Goal: Information Seeking & Learning: Learn about a topic

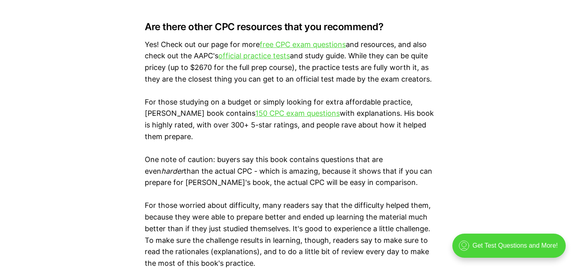
scroll to position [1403, 0]
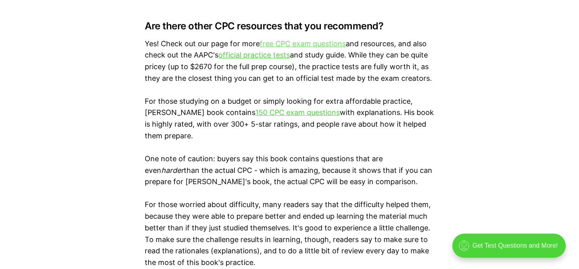
click at [300, 43] on link "free CPC exam questions" at bounding box center [303, 43] width 86 height 8
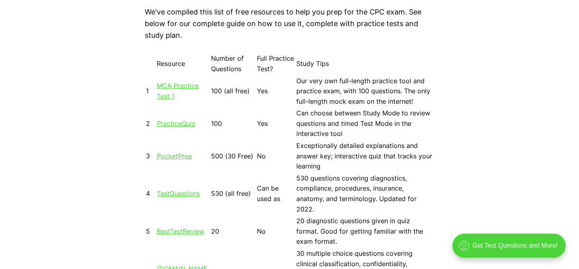
scroll to position [773, 0]
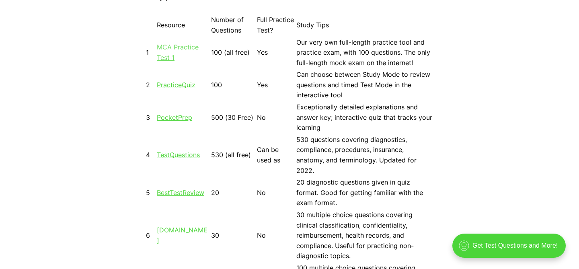
click at [176, 47] on link "MCA Practice Test 1" at bounding box center [178, 52] width 42 height 18
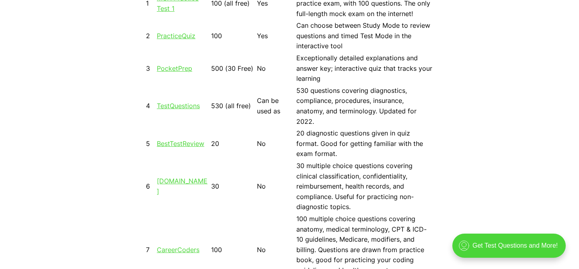
scroll to position [824, 0]
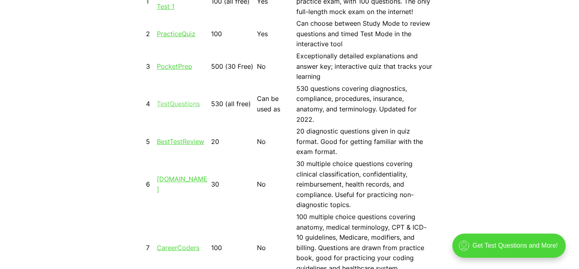
click at [182, 101] on link "TestQuestions" at bounding box center [178, 104] width 43 height 8
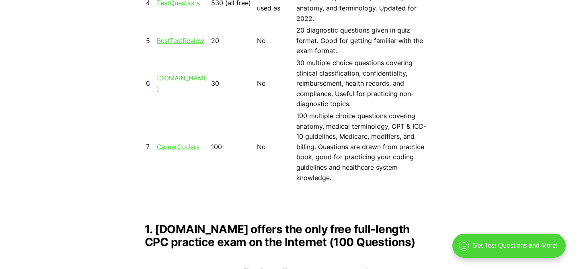
scroll to position [926, 0]
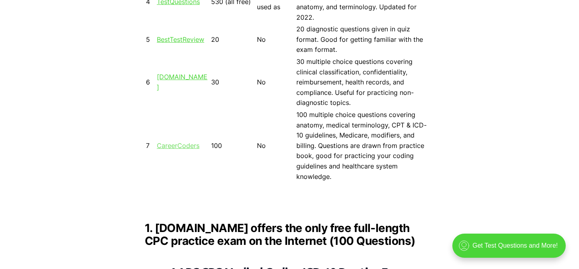
click at [183, 142] on link "CareerCoders" at bounding box center [178, 146] width 43 height 8
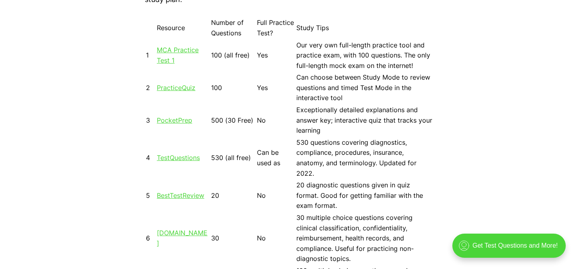
scroll to position [769, 0]
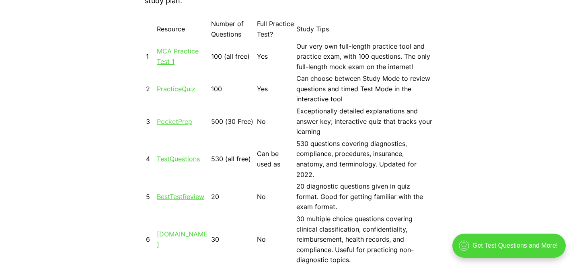
click at [171, 123] on link "PocketPrep" at bounding box center [174, 121] width 35 height 8
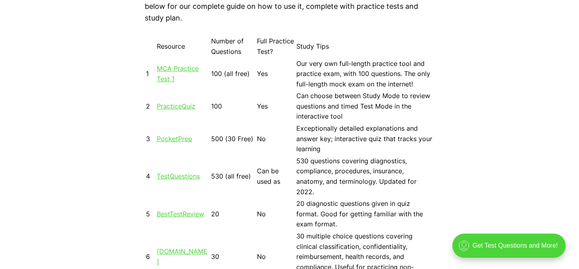
scroll to position [743, 0]
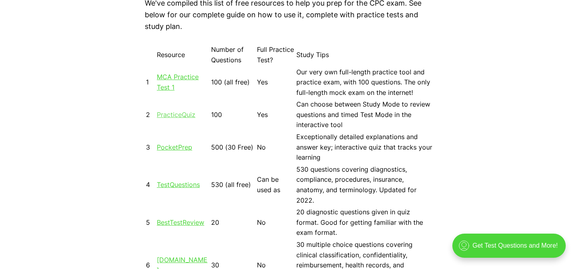
click at [185, 115] on link "PracticeQuiz" at bounding box center [176, 115] width 39 height 8
click at [176, 83] on td "MCA Practice Test 1" at bounding box center [182, 83] width 53 height 32
click at [170, 80] on link "MCA Practice Test 1" at bounding box center [178, 82] width 42 height 18
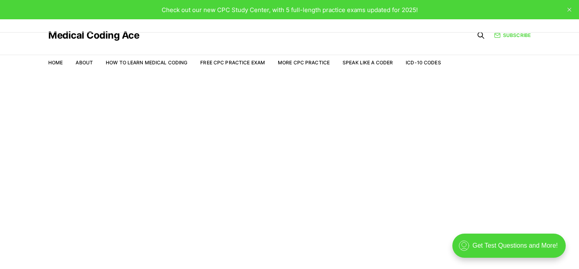
scroll to position [19, 0]
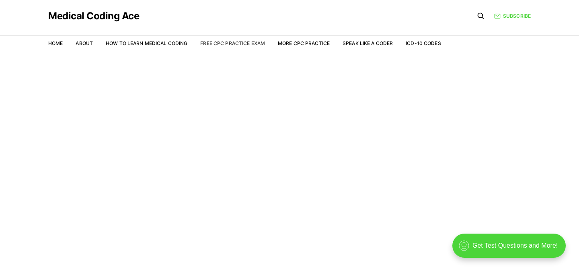
click at [238, 45] on link "Free CPC Practice Exam" at bounding box center [232, 43] width 65 height 6
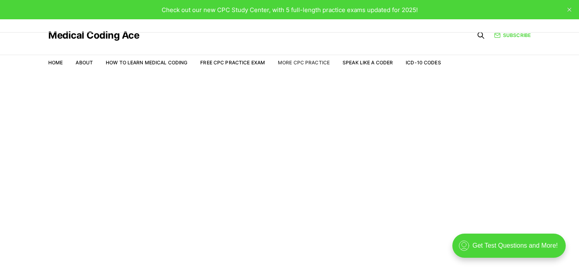
click at [293, 64] on link "More CPC Practice" at bounding box center [304, 63] width 52 height 6
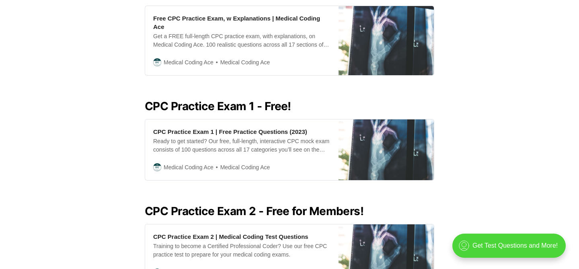
scroll to position [276, 0]
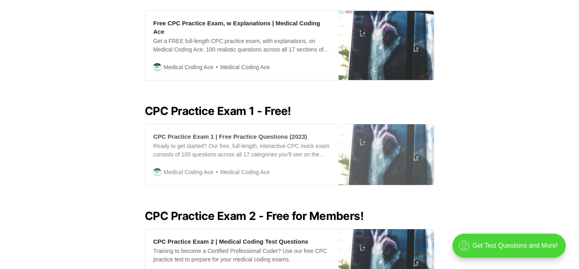
click at [210, 148] on div "Ready to get started? Our free, full-length, interactive CPC mock exam consists…" at bounding box center [241, 150] width 177 height 17
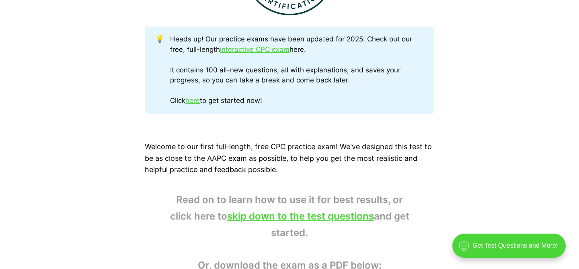
scroll to position [411, 0]
click at [195, 99] on link "here" at bounding box center [192, 101] width 14 height 8
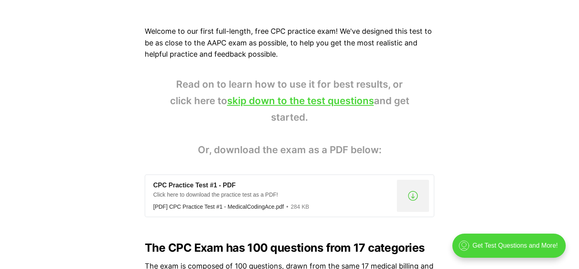
scroll to position [534, 0]
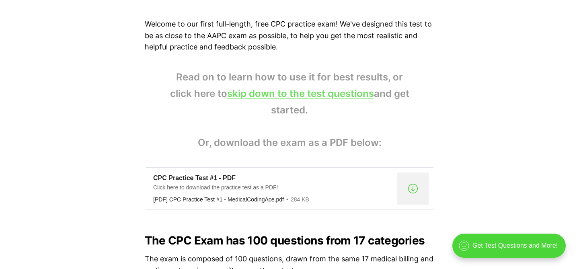
click at [296, 95] on link "skip down to the test questions" at bounding box center [300, 94] width 147 height 12
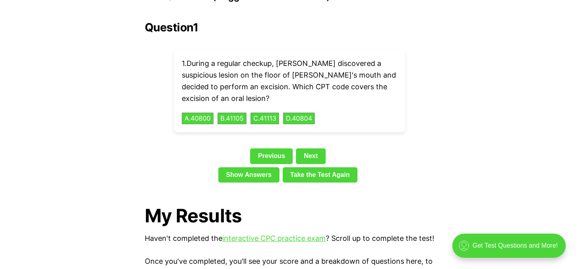
scroll to position [1832, 0]
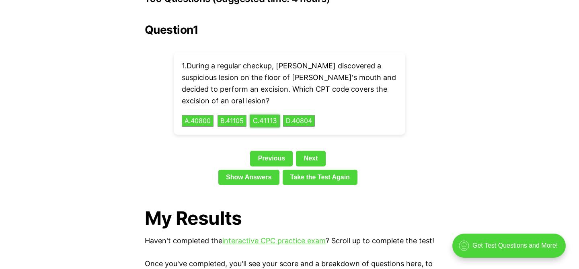
click at [277, 115] on button "C . 41113" at bounding box center [265, 121] width 30 height 12
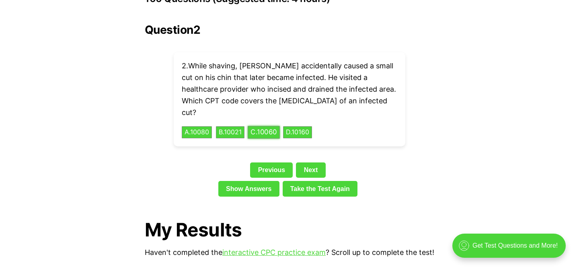
click at [275, 126] on button "C . 10060" at bounding box center [264, 132] width 32 height 12
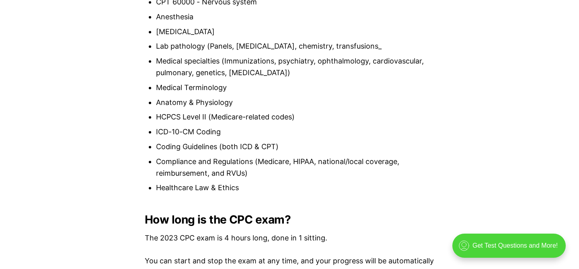
scroll to position [720, 0]
